Goal: Check status

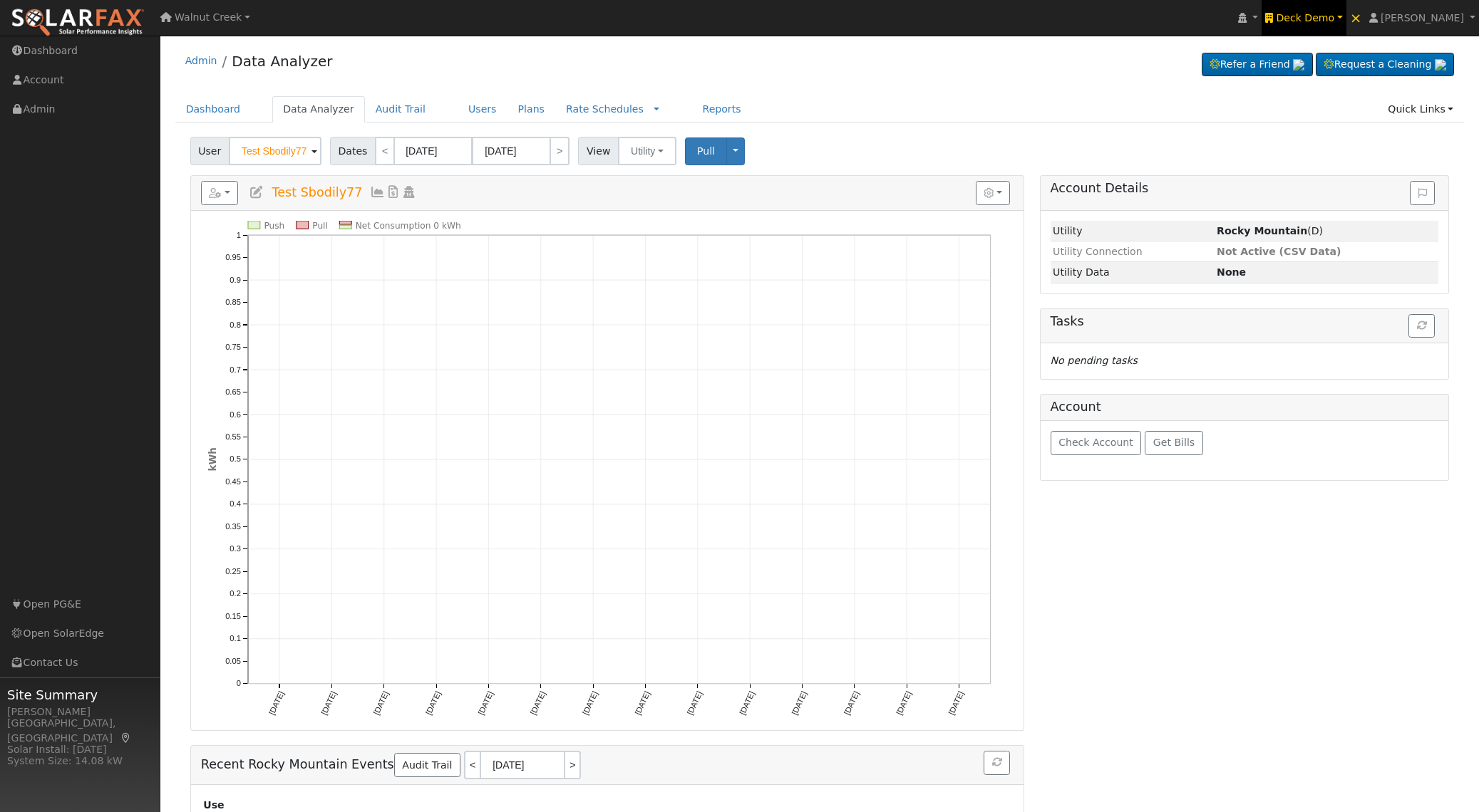
click at [1334, 16] on span "Deck Demo" at bounding box center [1305, 17] width 58 height 11
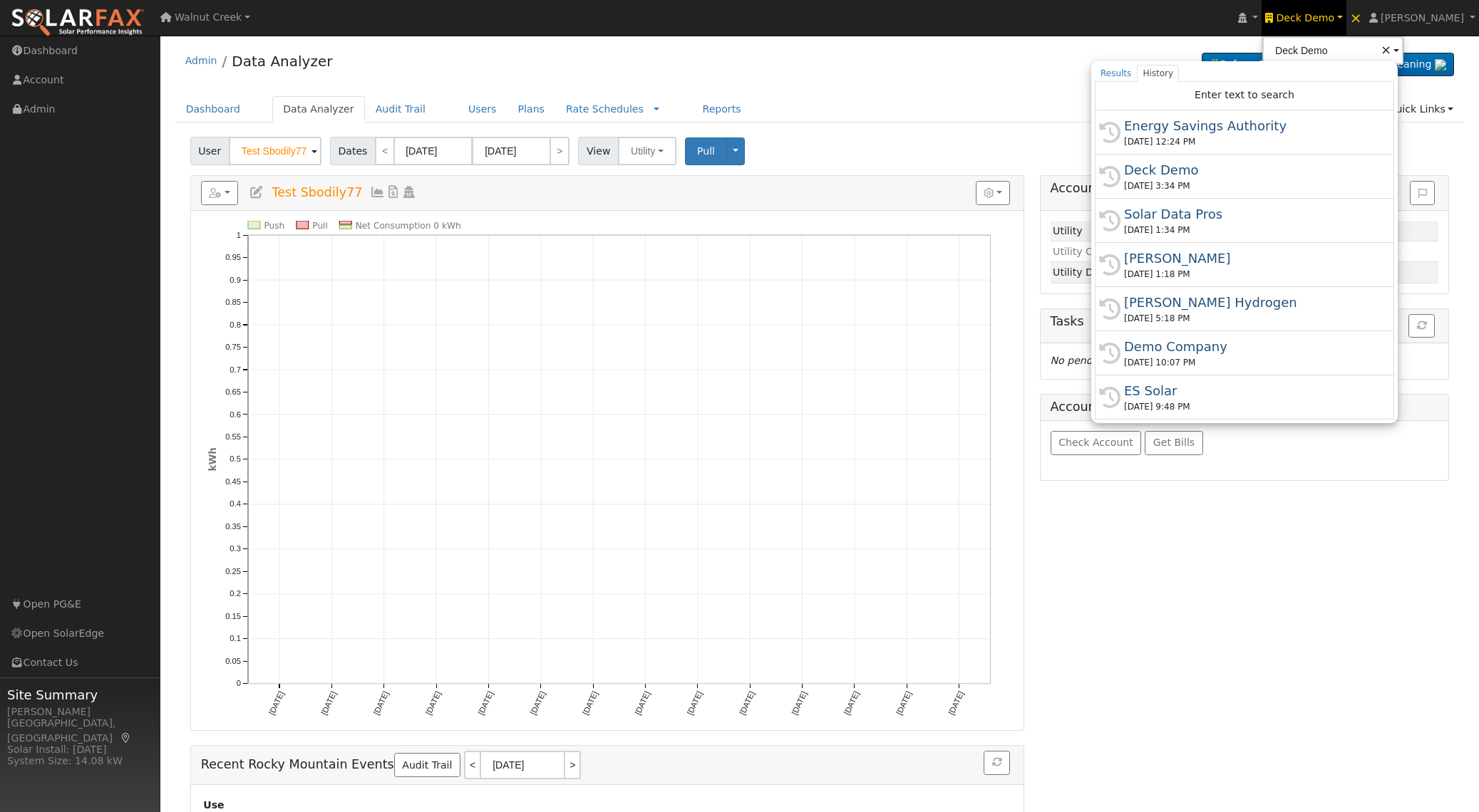
click at [1304, 130] on div "Energy Savings Authority" at bounding box center [1251, 126] width 254 height 19
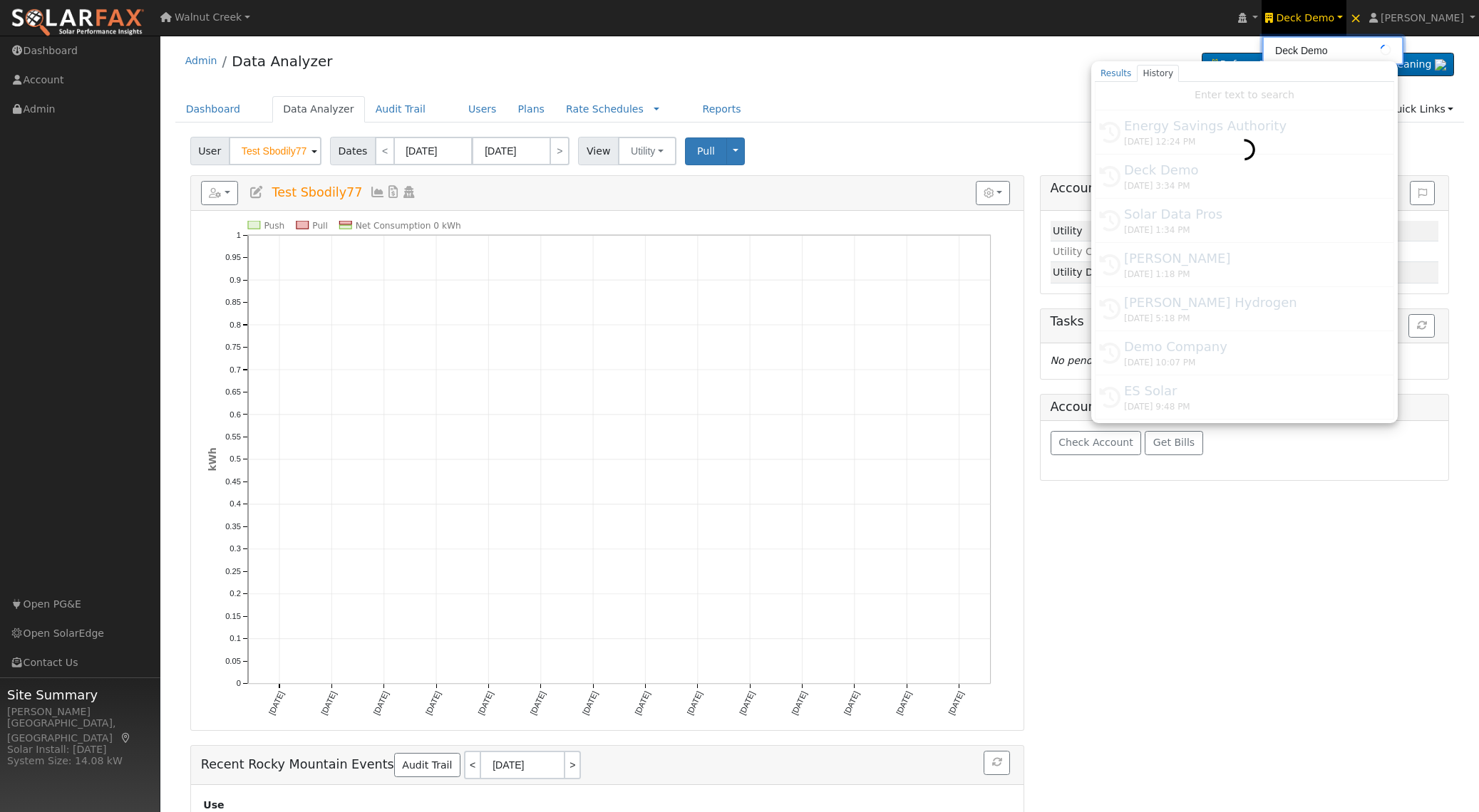
type input "Energy Savings Authority"
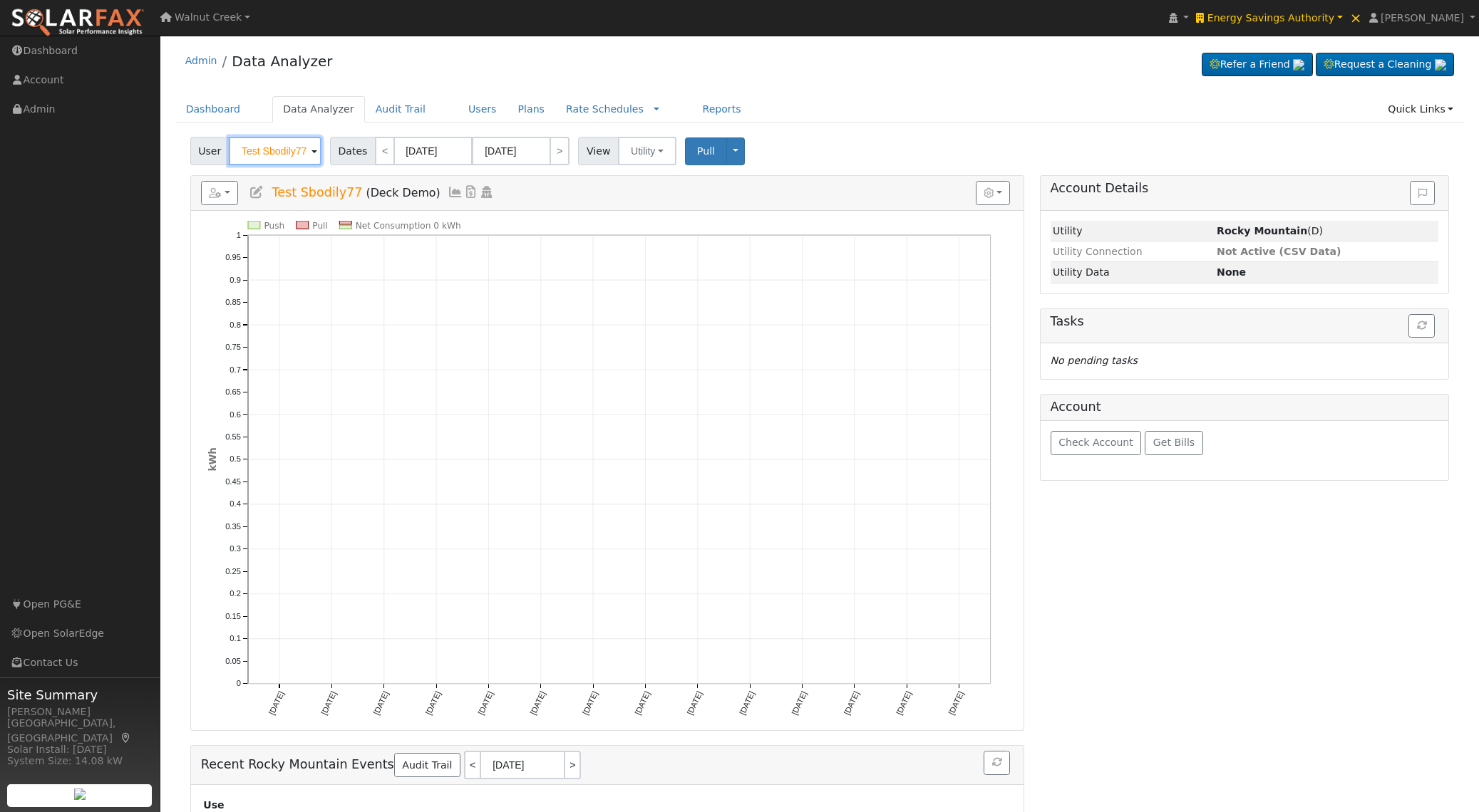
click at [262, 148] on input "Test Sbodily77" at bounding box center [275, 151] width 93 height 29
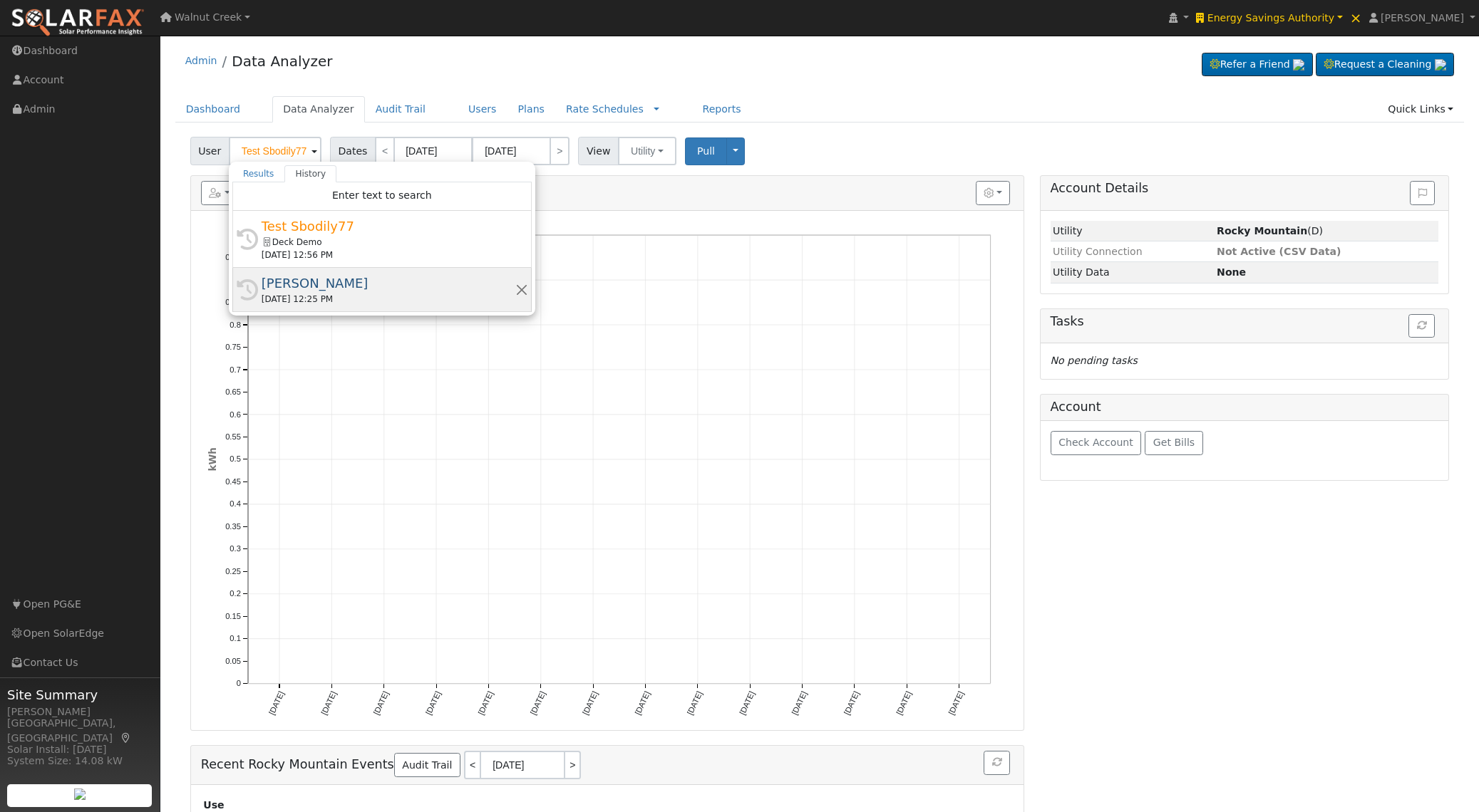
click at [324, 299] on div "[DATE] 12:25 PM" at bounding box center [389, 298] width 254 height 13
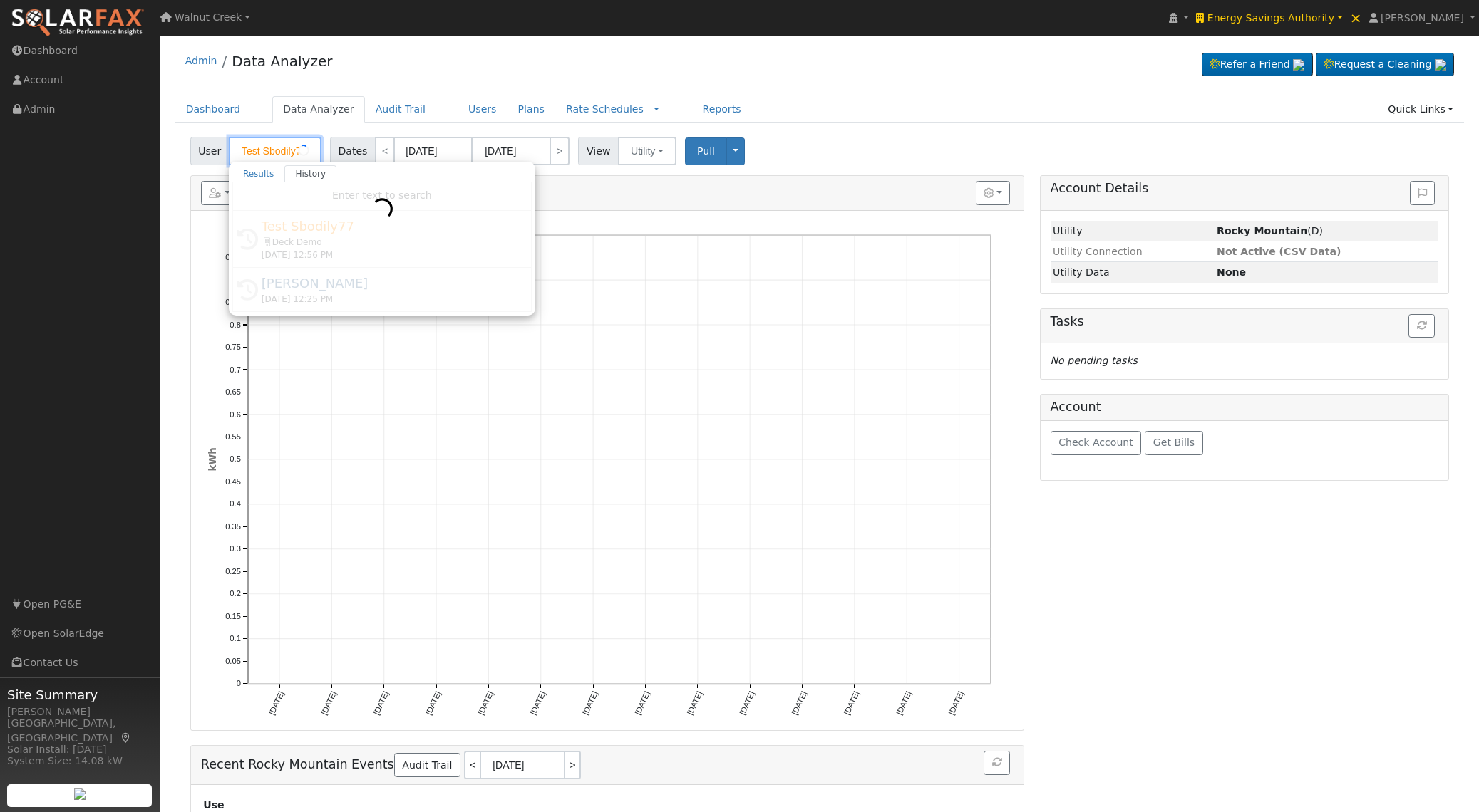
type input "[PERSON_NAME]"
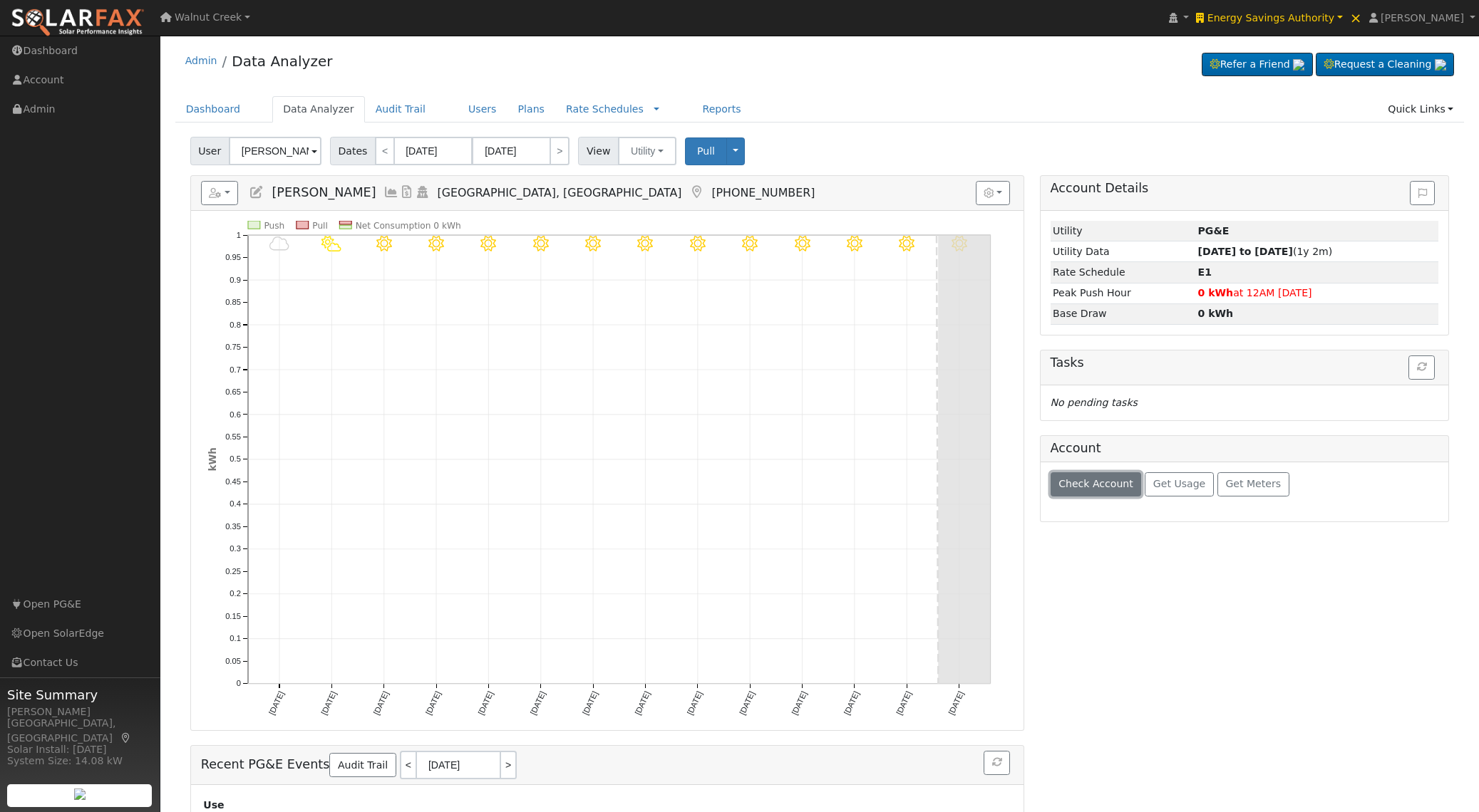
click at [1093, 491] on button "Check Account" at bounding box center [1096, 484] width 91 height 24
click at [1087, 491] on button "Check Account" at bounding box center [1096, 484] width 91 height 24
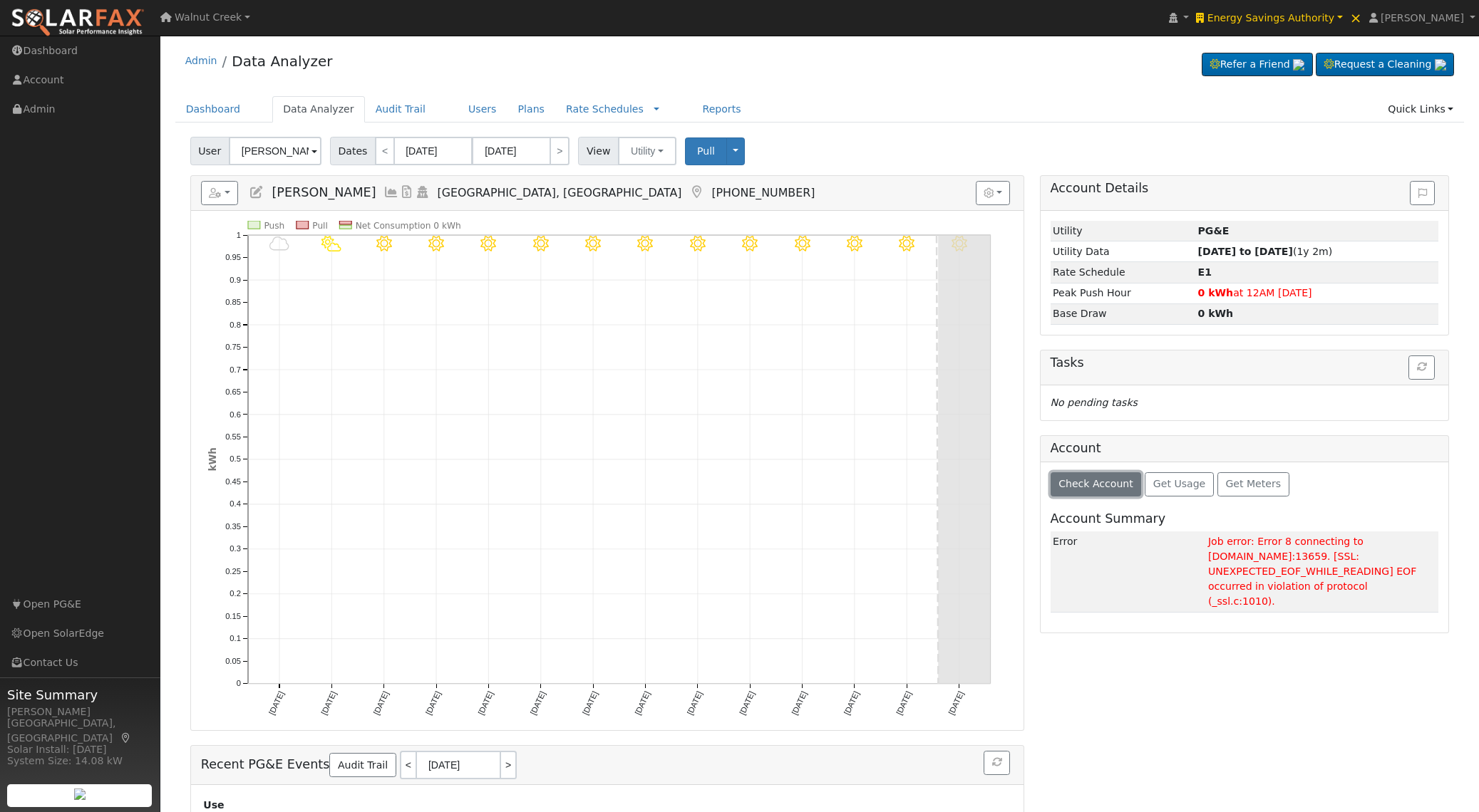
click at [1068, 483] on span "Check Account" at bounding box center [1096, 483] width 75 height 11
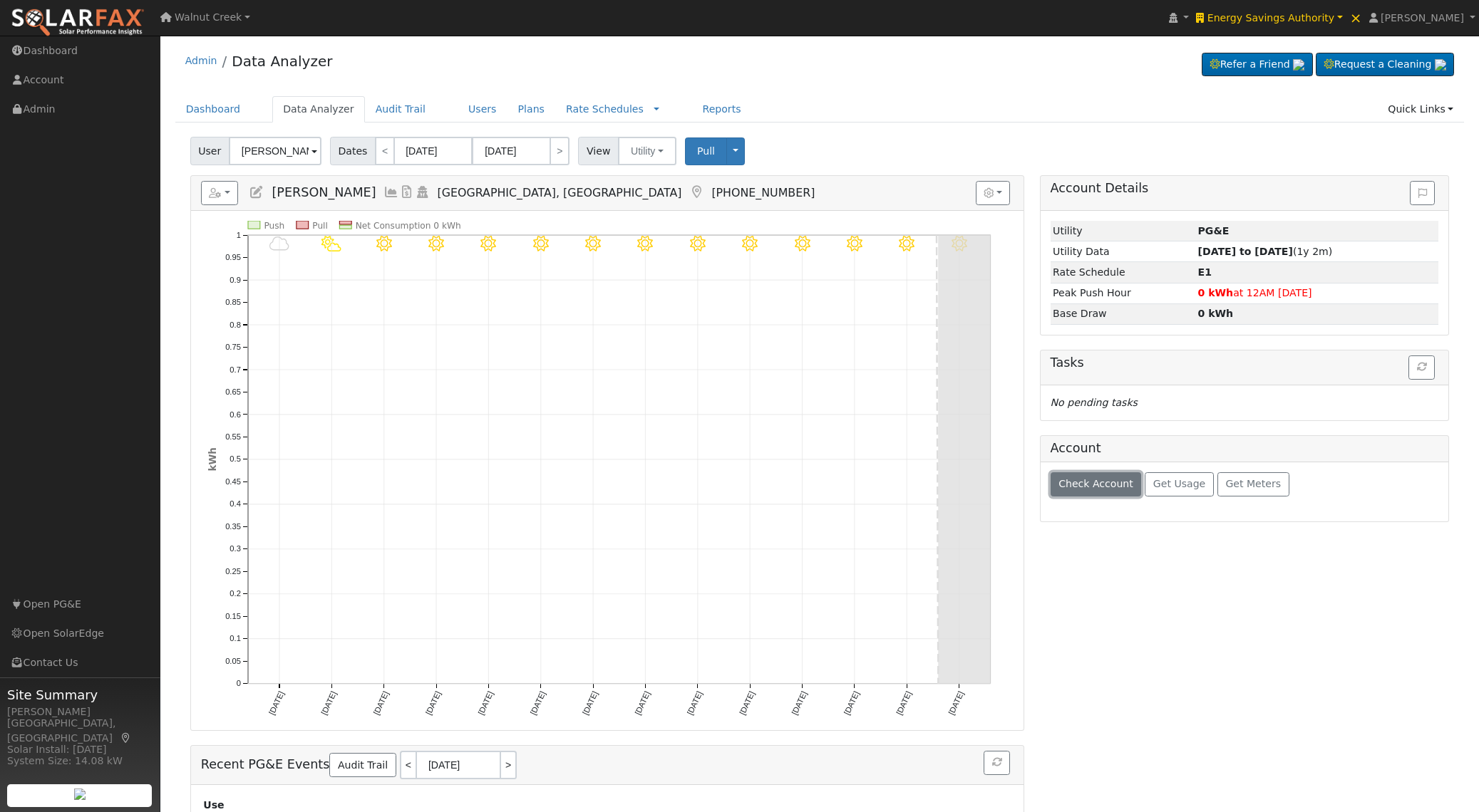
click at [1079, 485] on span "Check Account" at bounding box center [1096, 483] width 75 height 11
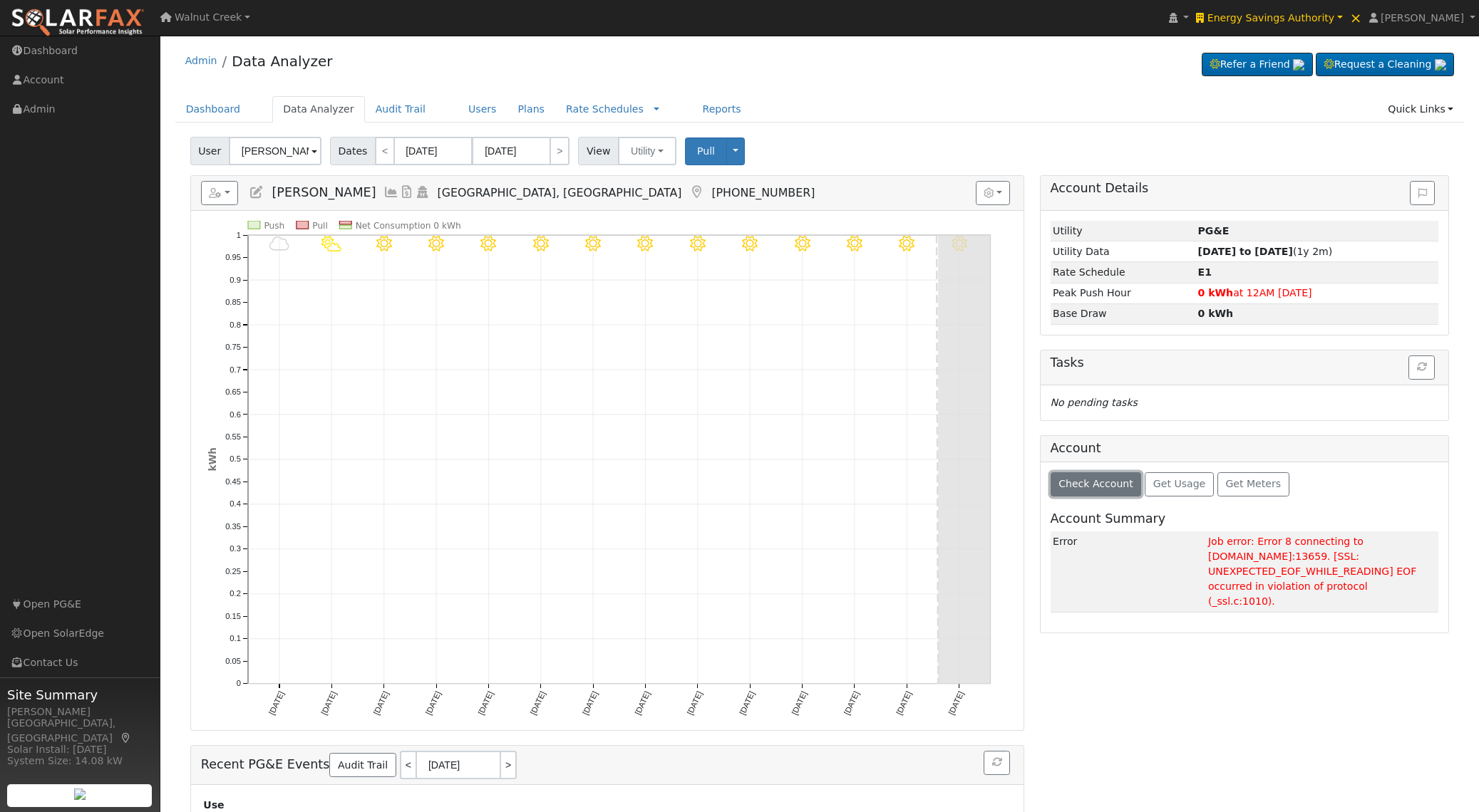
click at [1082, 494] on button "Check Account" at bounding box center [1096, 484] width 91 height 24
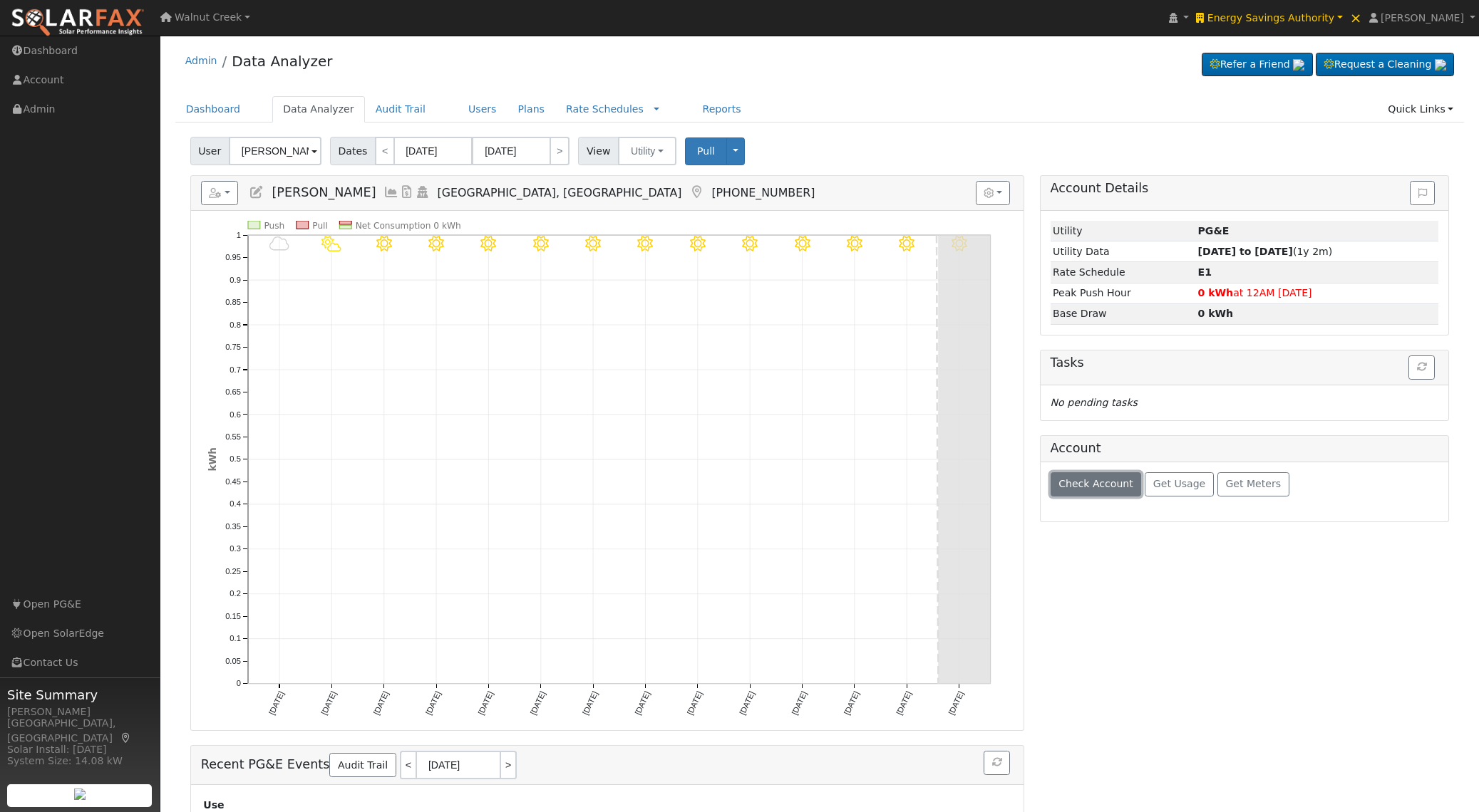
click at [1088, 486] on span "Check Account" at bounding box center [1096, 483] width 75 height 11
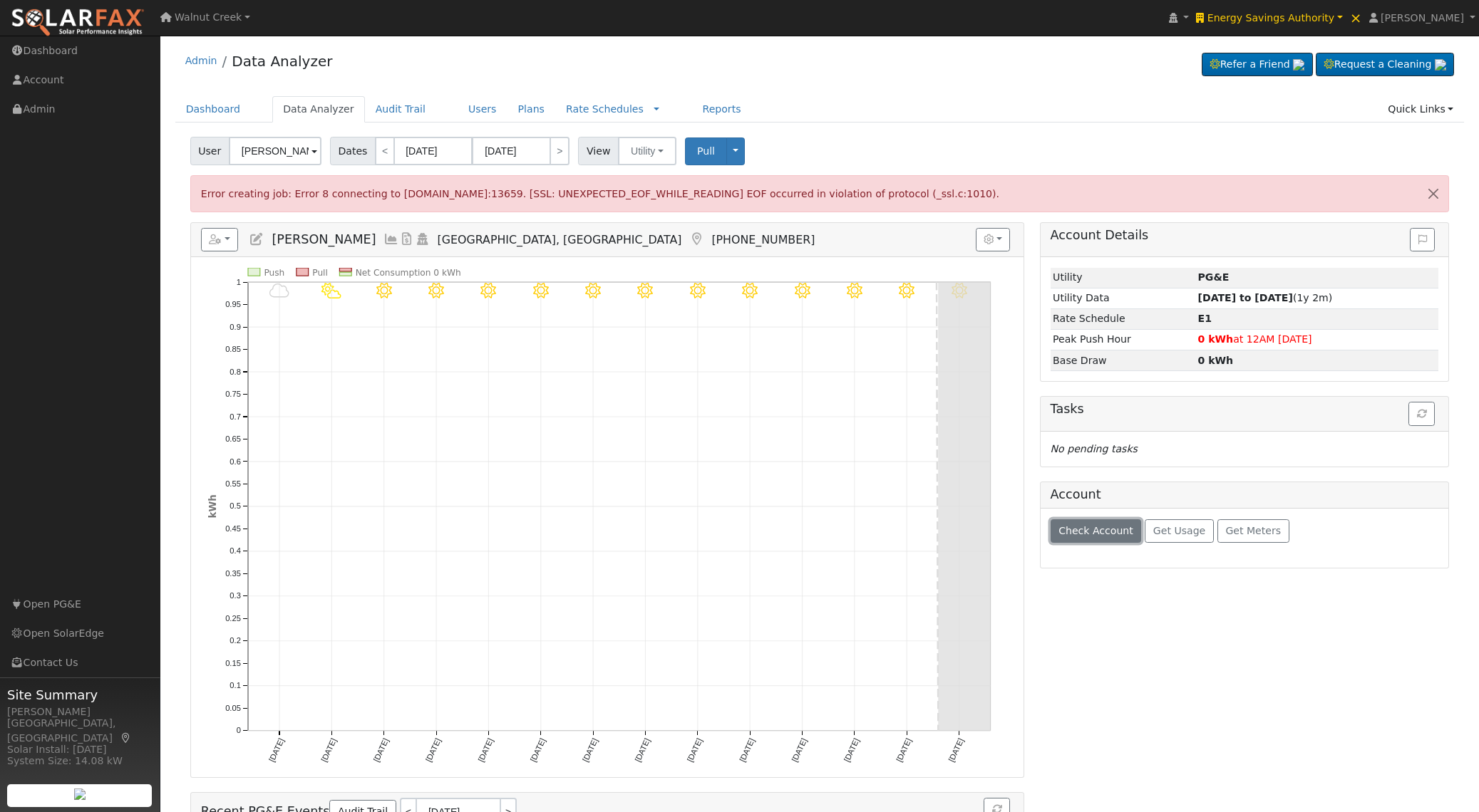
click at [1090, 529] on span "Check Account" at bounding box center [1096, 531] width 75 height 11
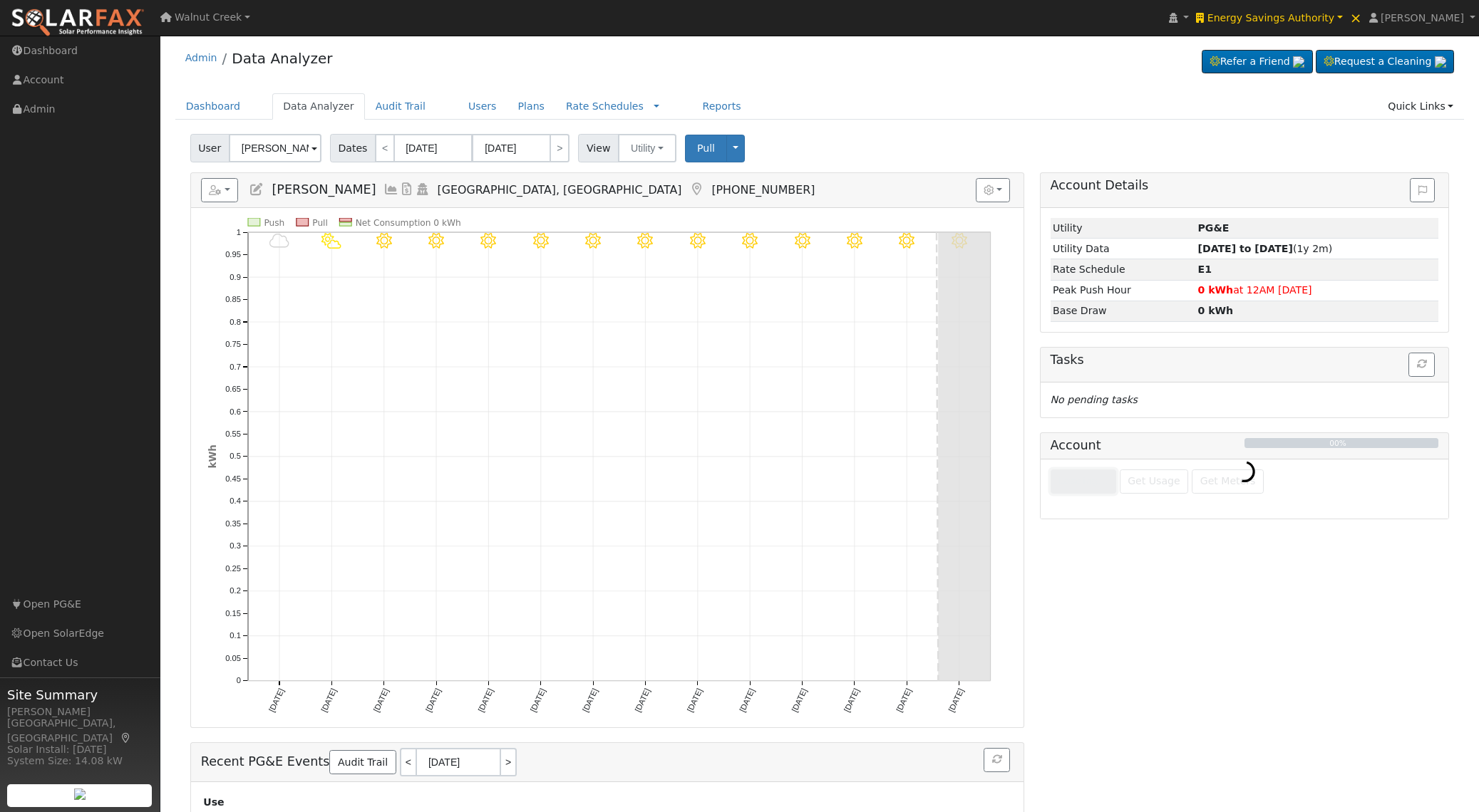
scroll to position [2, 0]
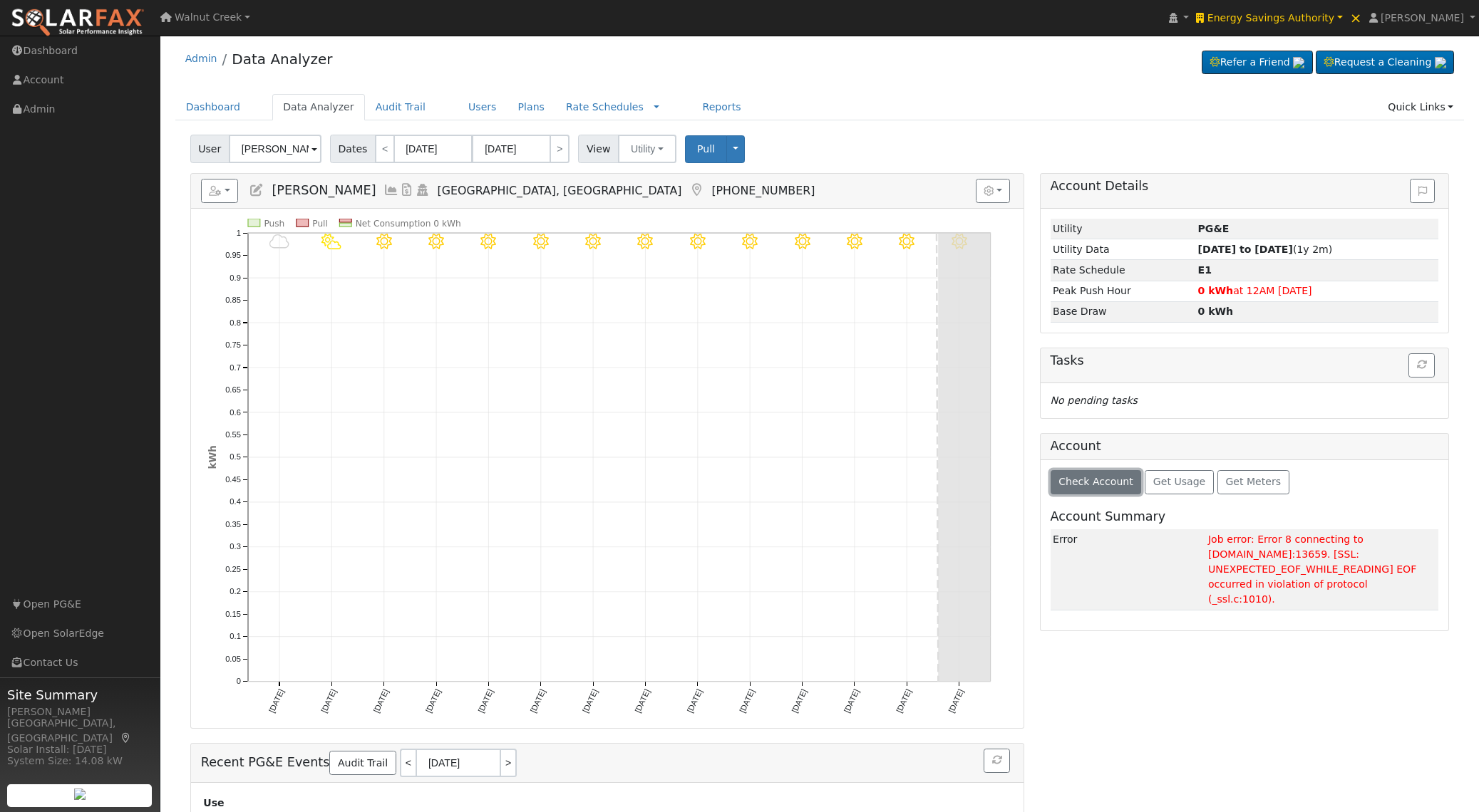
click at [1089, 474] on button "Check Account" at bounding box center [1096, 482] width 91 height 24
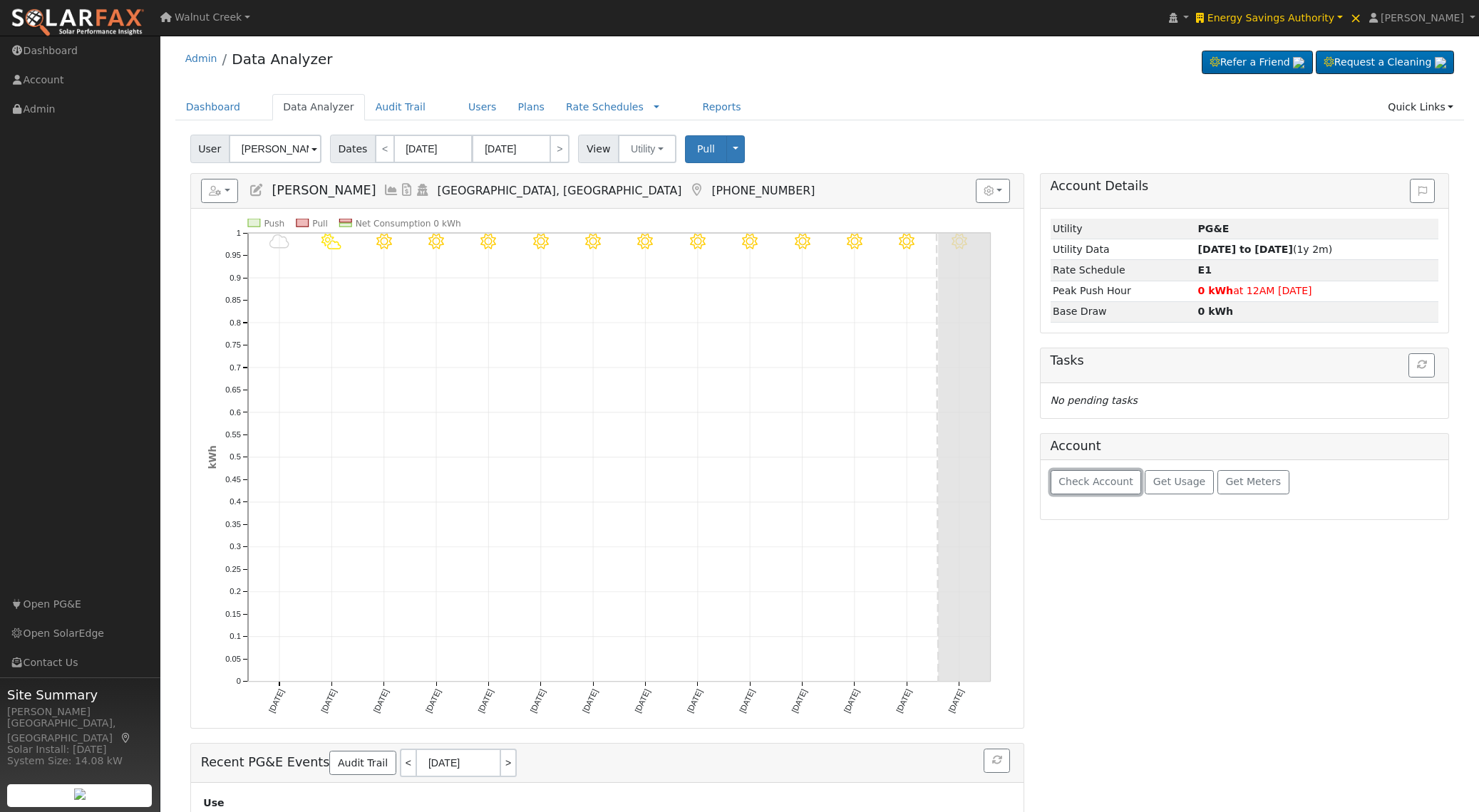
click at [1111, 478] on span "Check Account" at bounding box center [1096, 481] width 75 height 11
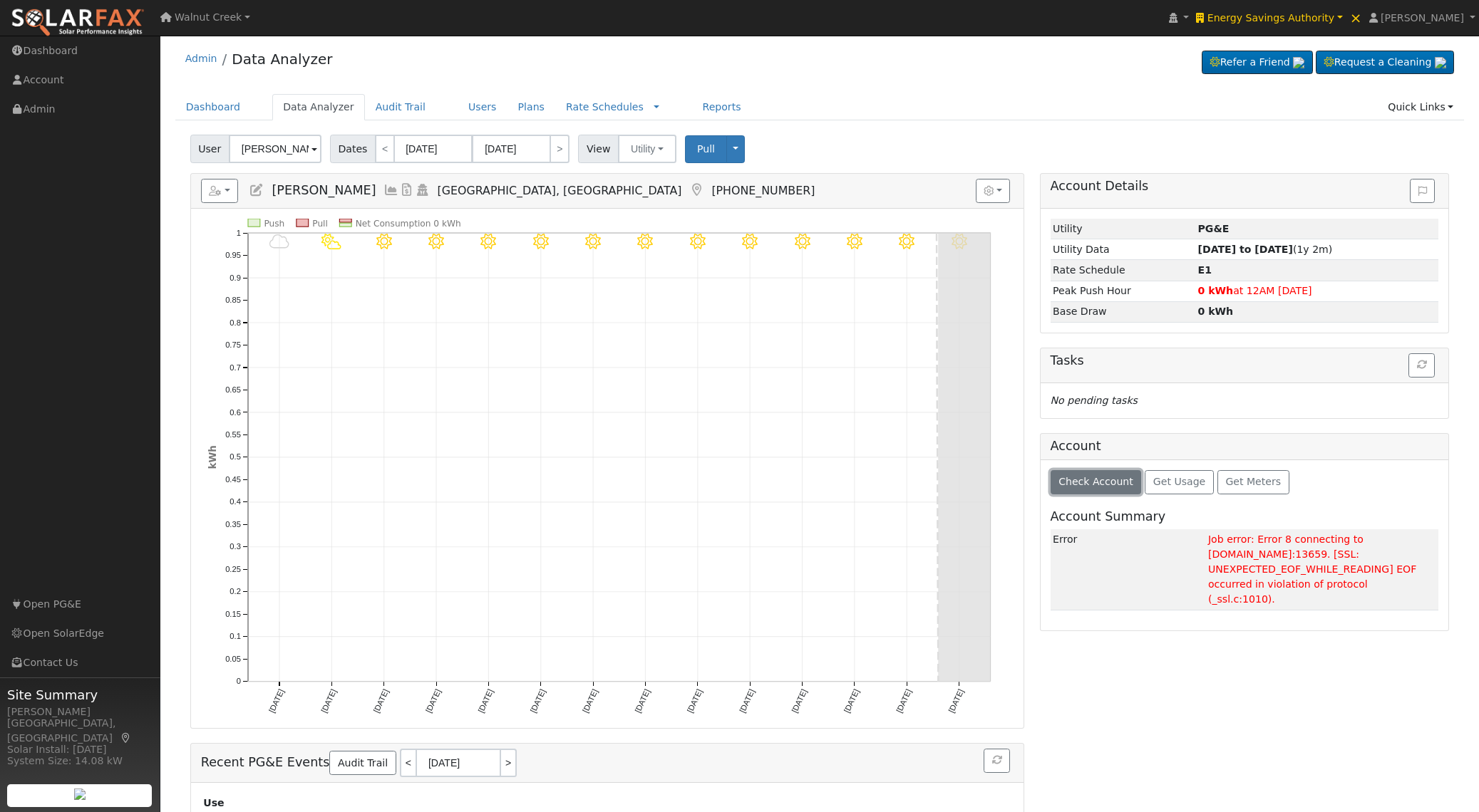
click at [1103, 487] on span "Check Account" at bounding box center [1096, 481] width 75 height 11
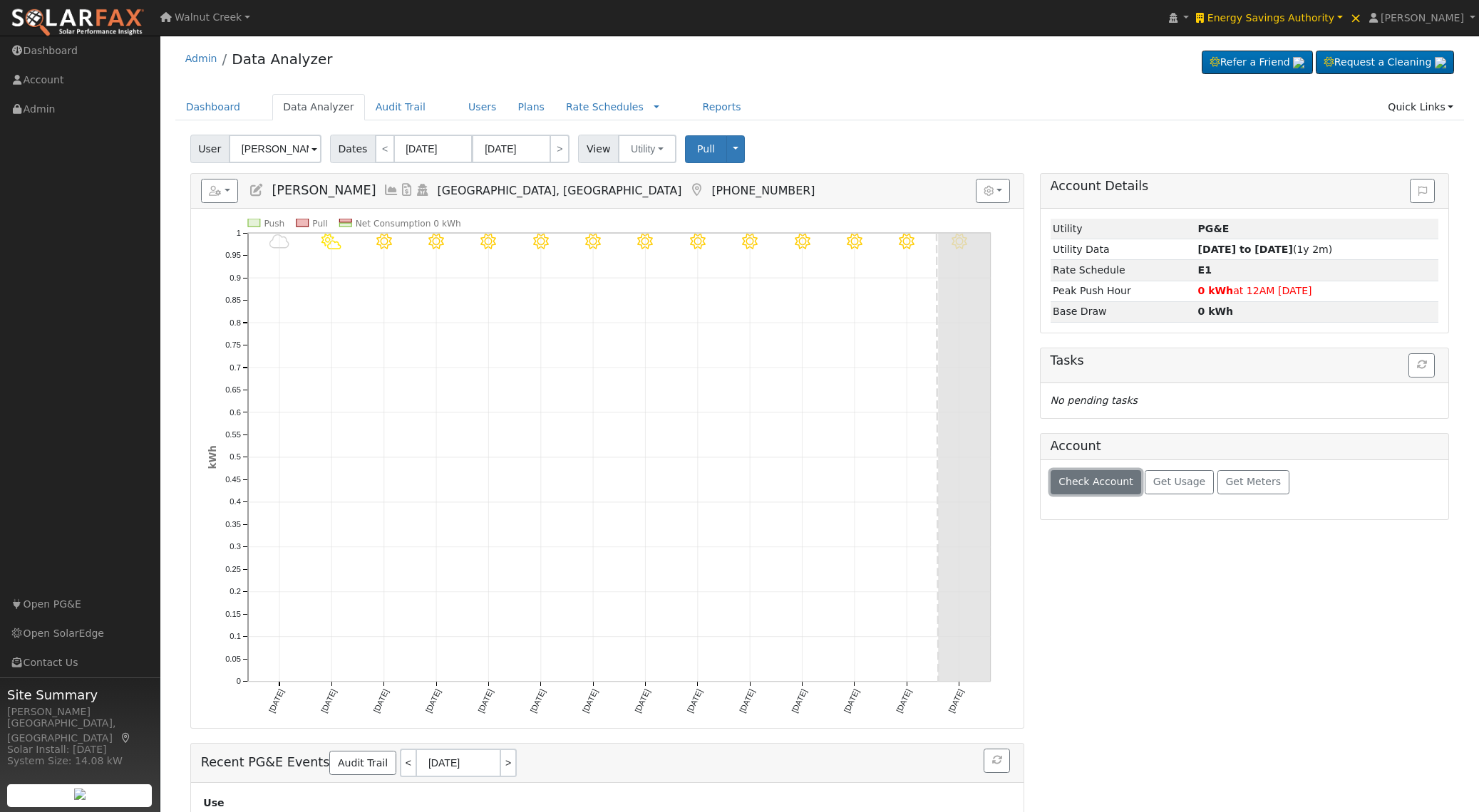
click at [1103, 487] on span "Check Account" at bounding box center [1096, 481] width 75 height 11
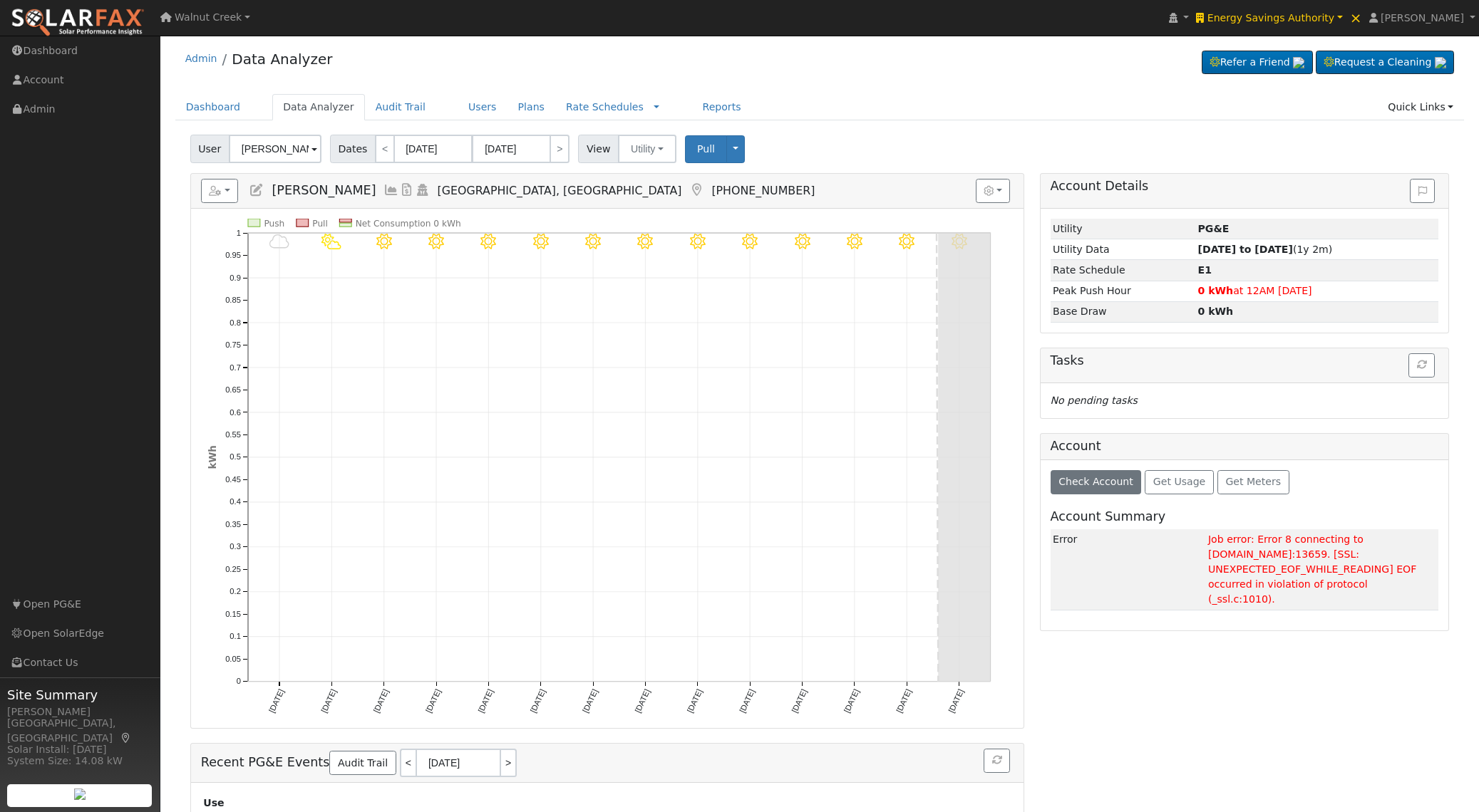
click at [1271, 540] on td "Job error: Error 8 connecting to [DOMAIN_NAME]:13659. [SSL: UNEXPECTED_EOF_WHIL…" at bounding box center [1322, 569] width 233 height 80
drag, startPoint x: 1271, startPoint y: 540, endPoint x: 1444, endPoint y: 605, distance: 184.8
click at [1444, 605] on div "Check Account Get Usage Get Meters Account Summary Error Job error: Error 8 con…" at bounding box center [1245, 545] width 408 height 170
copy body "Lorem 9 ipsumdolor si am5-22-31-78-20.consect-2.adipiscin.eli:28058. [SED: DOEI…"
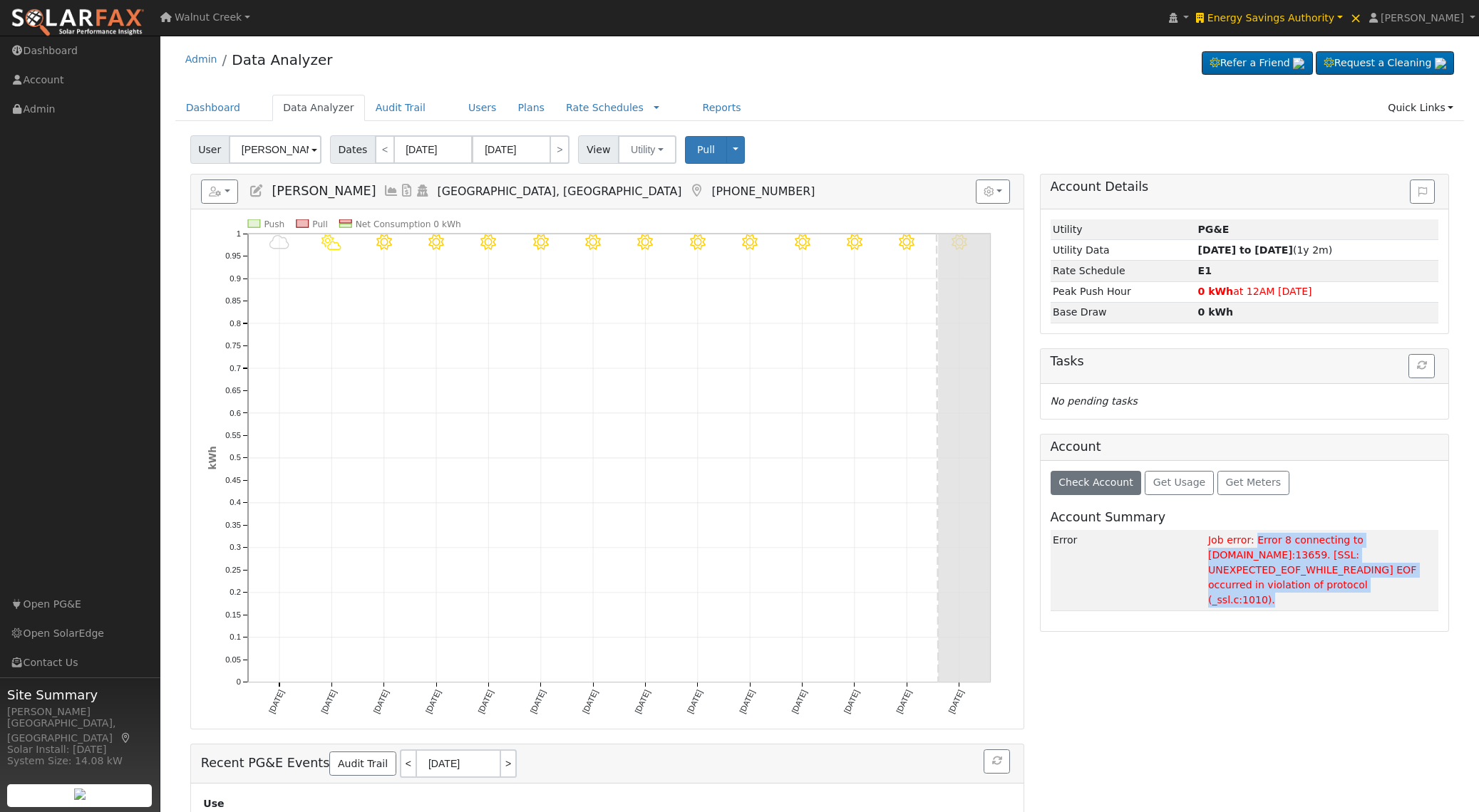
scroll to position [0, 0]
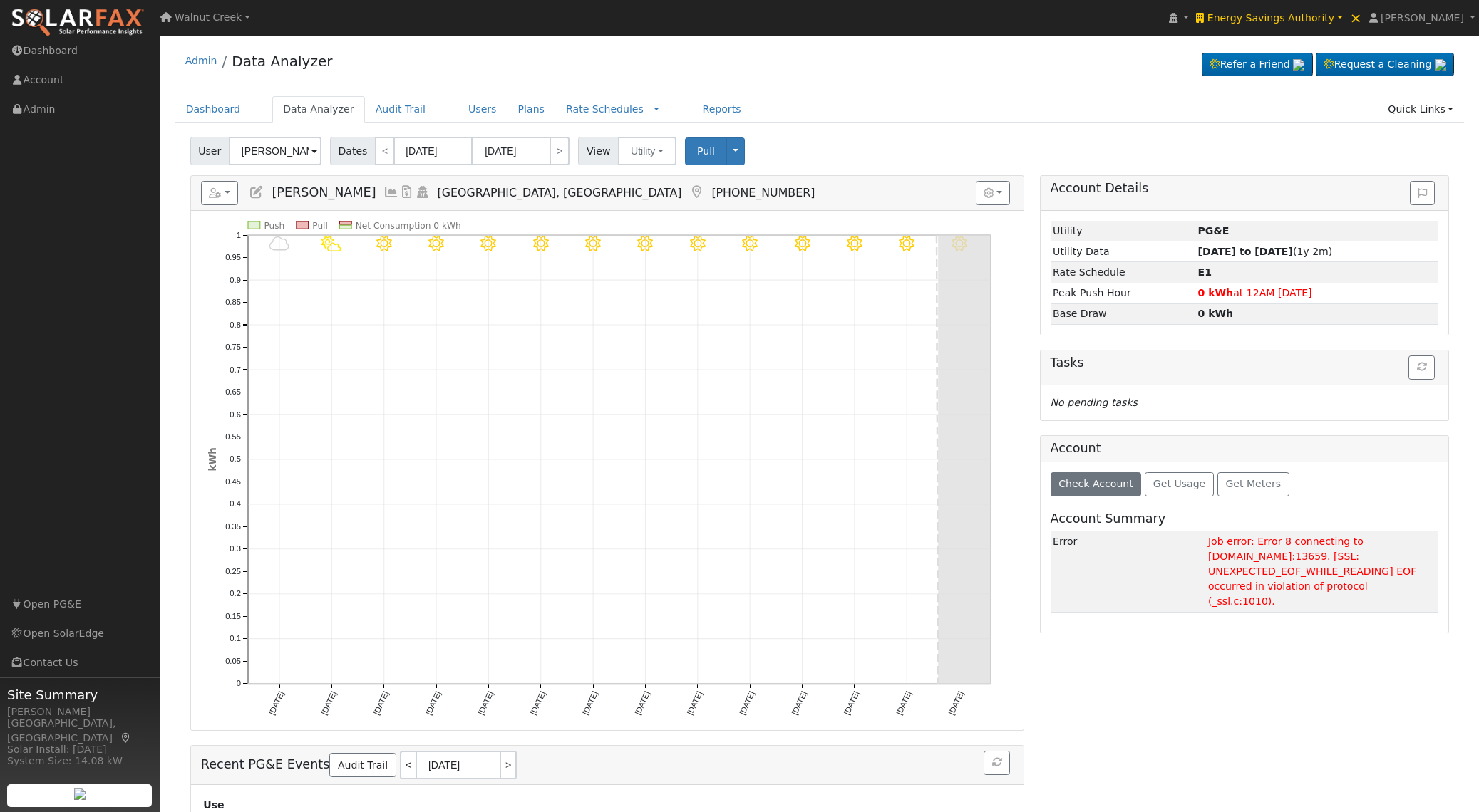
click at [1214, 540] on td "Job error: Error 8 connecting to [DOMAIN_NAME]:13659. [SSL: UNEXPECTED_EOF_WHIL…" at bounding box center [1322, 571] width 233 height 80
drag, startPoint x: 1214, startPoint y: 540, endPoint x: 1419, endPoint y: 582, distance: 209.3
click at [1421, 584] on td "Job error: Error 8 connecting to [DOMAIN_NAME]:13659. [SSL: UNEXPECTED_EOF_WHIL…" at bounding box center [1322, 571] width 233 height 80
copy td "Job error: Error 8 connecting to [DOMAIN_NAME]:13659. [SSL: UNEXPECTED_EOF_WHIL…"
